Goal: Task Accomplishment & Management: Complete application form

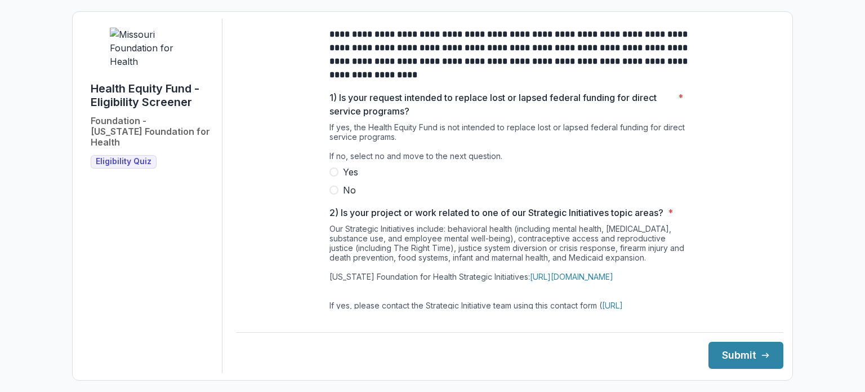
click at [333, 194] on span at bounding box center [334, 189] width 9 height 9
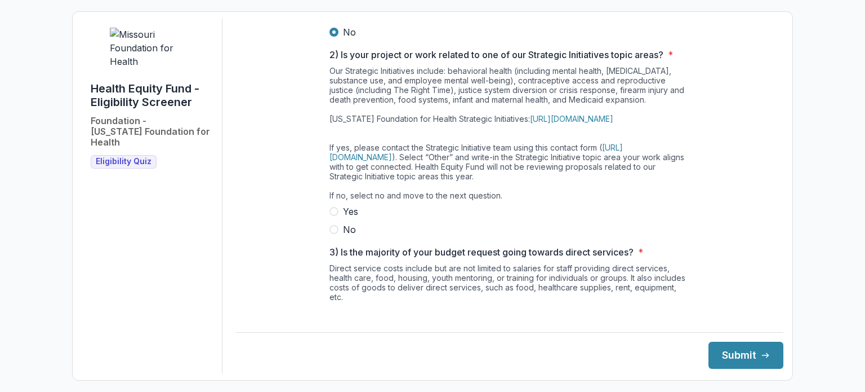
scroll to position [160, 0]
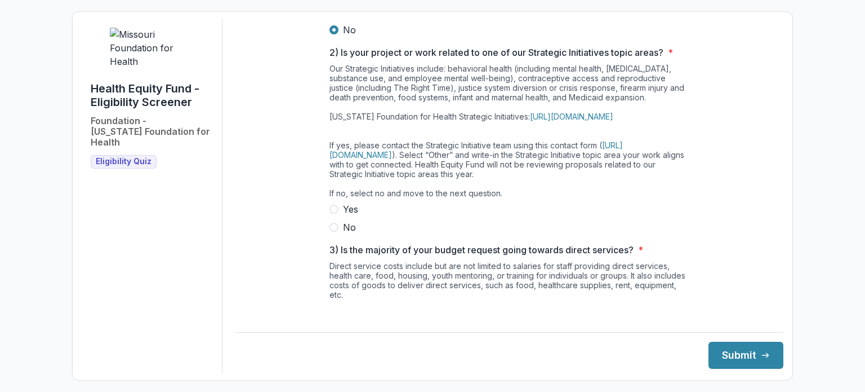
click at [333, 232] on span at bounding box center [334, 227] width 9 height 9
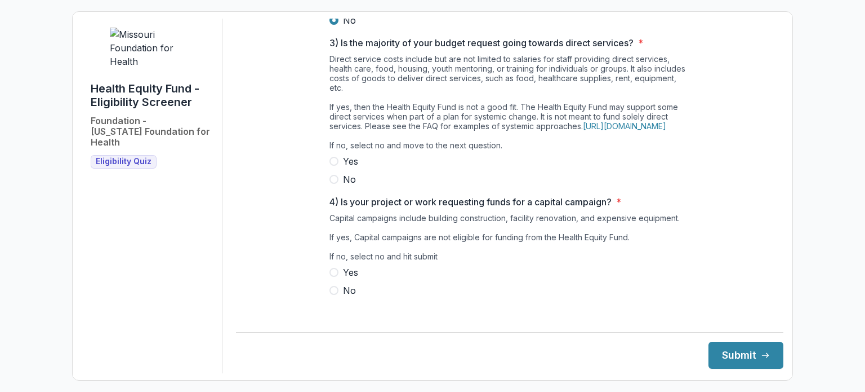
scroll to position [379, 0]
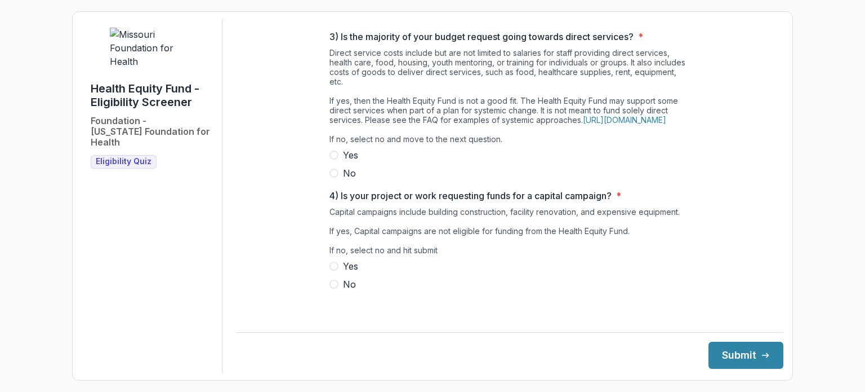
drag, startPoint x: 327, startPoint y: 45, endPoint x: 553, endPoint y: 137, distance: 243.6
click at [553, 137] on div "3) Is the majority of your budget request going towards direct services? * Dire…" at bounding box center [510, 105] width 361 height 150
copy div "3) Is the majority of your budget request going towards direct services? * Dire…"
click at [332, 288] on span at bounding box center [334, 283] width 9 height 9
click at [335, 159] on span at bounding box center [334, 154] width 9 height 9
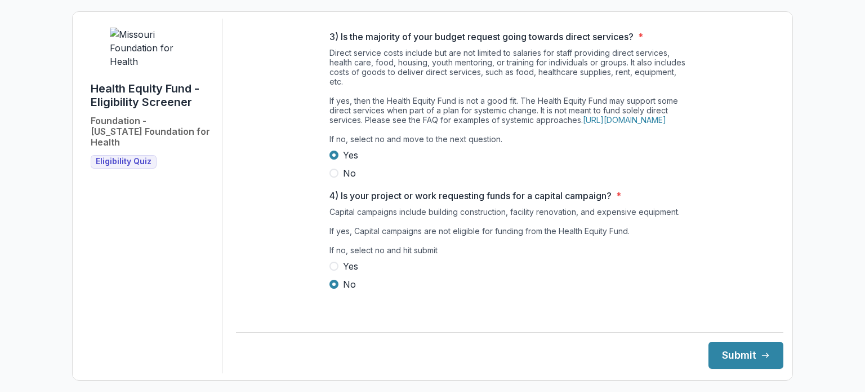
scroll to position [388, 0]
click at [716, 357] on button "Submit" at bounding box center [746, 354] width 75 height 27
